Goal: Book appointment/travel/reservation

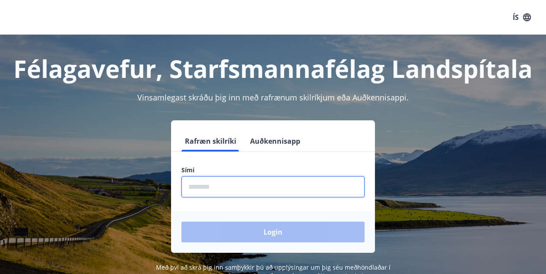
click at [217, 182] on input "phone" at bounding box center [272, 186] width 183 height 21
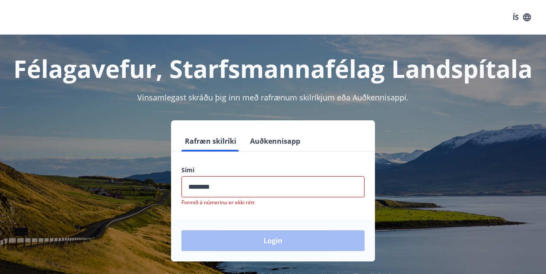
click at [229, 228] on div "Login" at bounding box center [273, 240] width 204 height 41
click at [205, 185] on input "phone" at bounding box center [272, 186] width 183 height 21
type input "*"
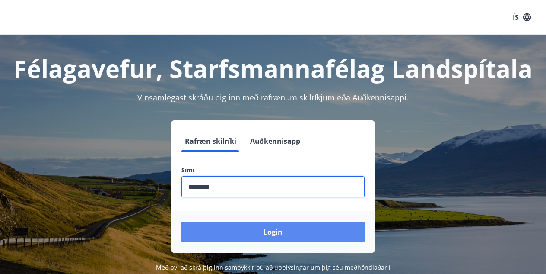
type input "********"
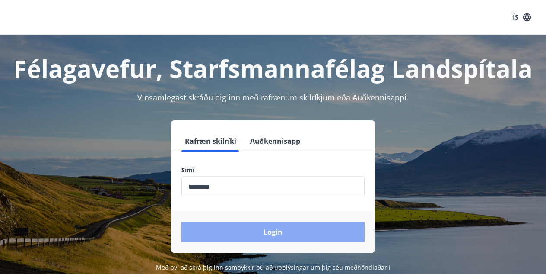
click at [226, 230] on button "Login" at bounding box center [272, 231] width 183 height 21
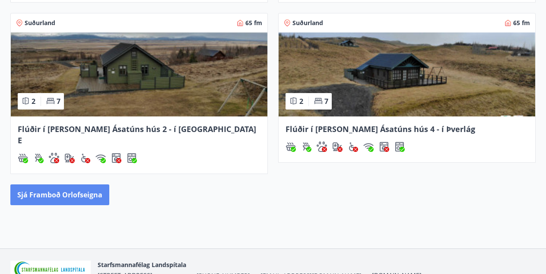
scroll to position [460, 0]
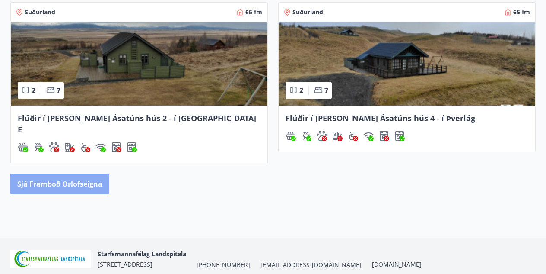
click at [80, 173] on button "Sjá framboð orlofseigna" at bounding box center [59, 183] width 99 height 21
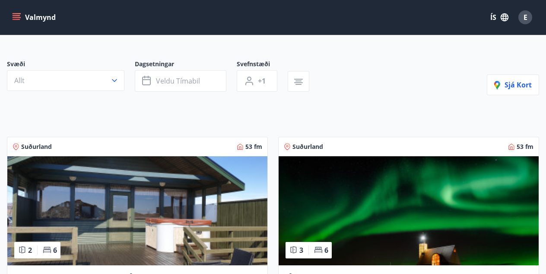
scroll to position [55, 0]
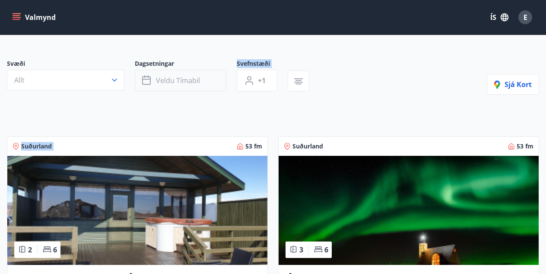
drag, startPoint x: 80, startPoint y: 171, endPoint x: 184, endPoint y: 78, distance: 138.9
click at [184, 78] on span "Veldu tímabil" at bounding box center [178, 81] width 44 height 10
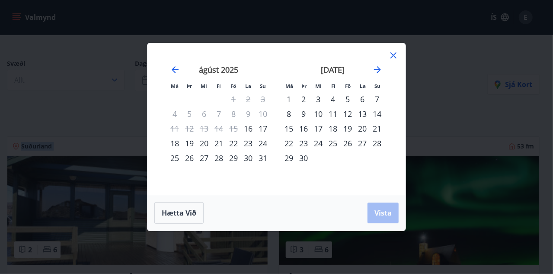
click at [245, 128] on div "16" at bounding box center [248, 128] width 15 height 15
click at [385, 211] on span "Vista" at bounding box center [382, 213] width 17 height 10
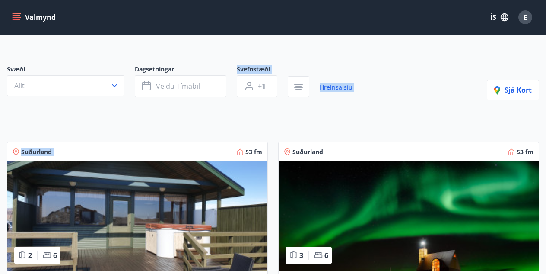
scroll to position [49, 0]
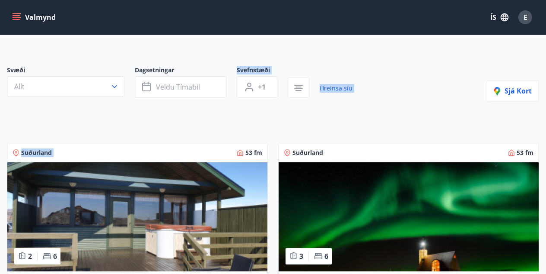
click at [189, 134] on div "Suðurland 53 fm 2 6 [GEOGRAPHIC_DATA] - Í [PERSON_NAME] Hæðargarðs [PERSON_NAME…" at bounding box center [132, 249] width 271 height 234
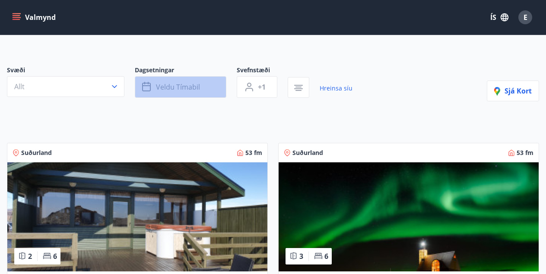
click at [184, 85] on span "Veldu tímabil" at bounding box center [178, 87] width 44 height 10
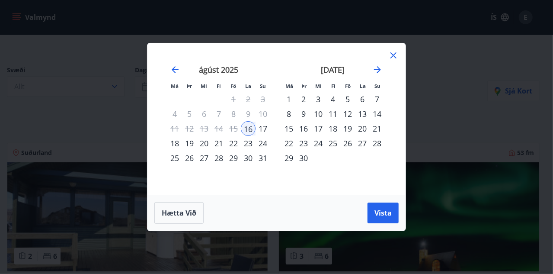
click at [177, 142] on div "18" at bounding box center [174, 143] width 15 height 15
click at [378, 209] on span "Vista" at bounding box center [382, 213] width 17 height 10
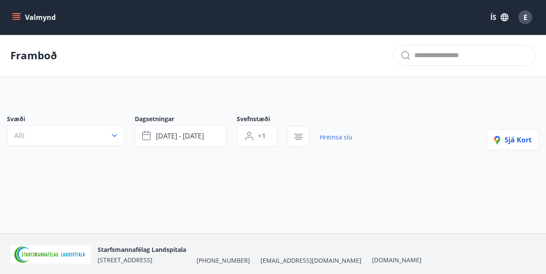
scroll to position [31, 0]
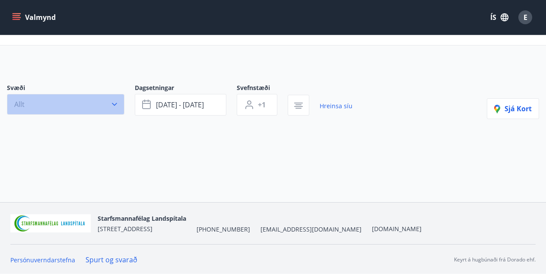
click at [119, 107] on button "Allt" at bounding box center [66, 104] width 118 height 21
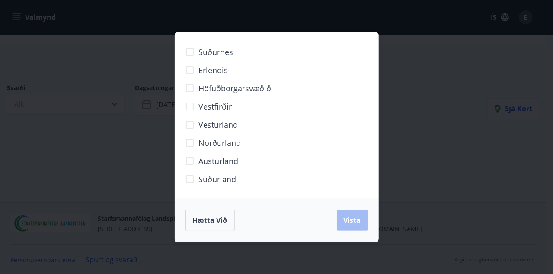
click at [157, 106] on div "Suðurnes Erlendis Höfuðborgarsvæðið [GEOGRAPHIC_DATA] [GEOGRAPHIC_DATA] [GEOGRA…" at bounding box center [276, 137] width 553 height 274
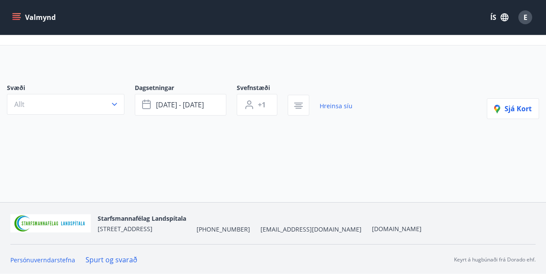
scroll to position [0, 0]
